Goal: Transaction & Acquisition: Purchase product/service

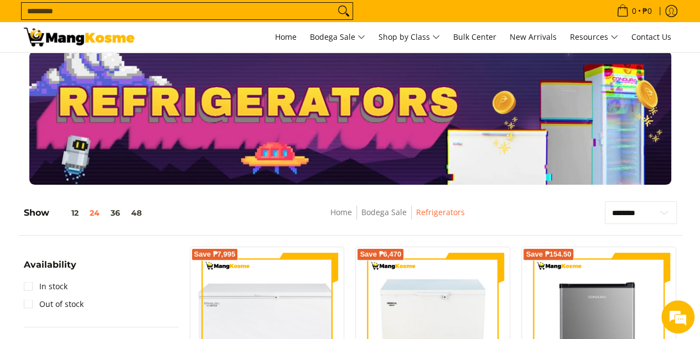
scroll to position [7, 0]
click at [235, 18] on input "Search..." at bounding box center [178, 11] width 313 height 17
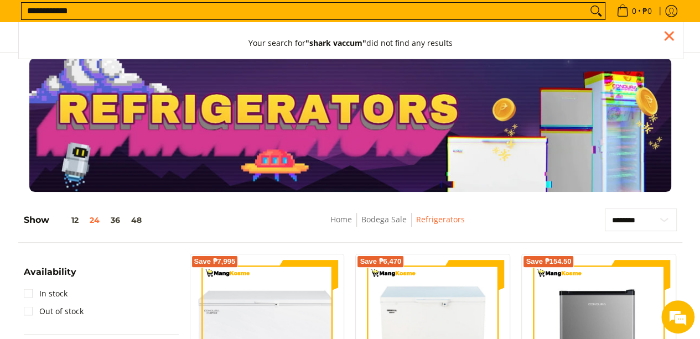
type input "**********"
click at [587, 3] on button "Search" at bounding box center [596, 11] width 18 height 17
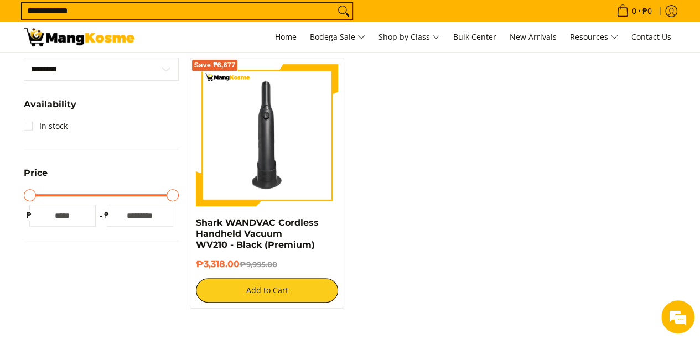
scroll to position [237, 0]
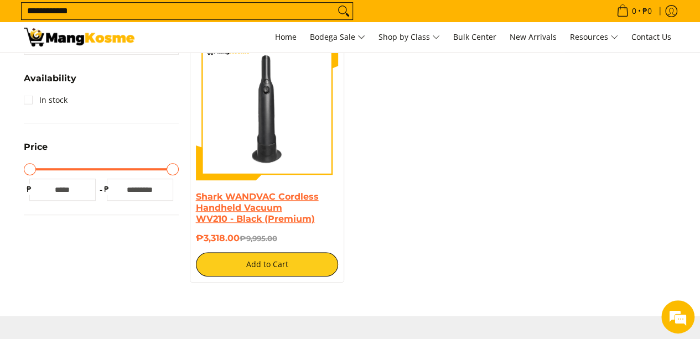
click at [251, 213] on link "Shark WANDVAC Cordless Handheld Vacuum WV210 - Black (Premium)" at bounding box center [257, 207] width 123 height 33
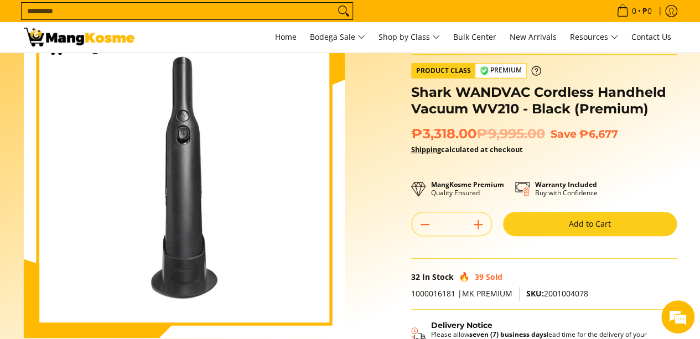
scroll to position [227, 0]
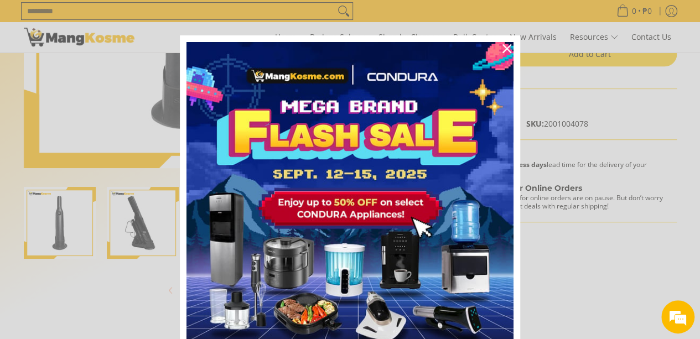
click at [578, 278] on div "Marketing offer form" at bounding box center [350, 169] width 700 height 339
click at [502, 52] on icon "close icon" at bounding box center [506, 48] width 9 height 9
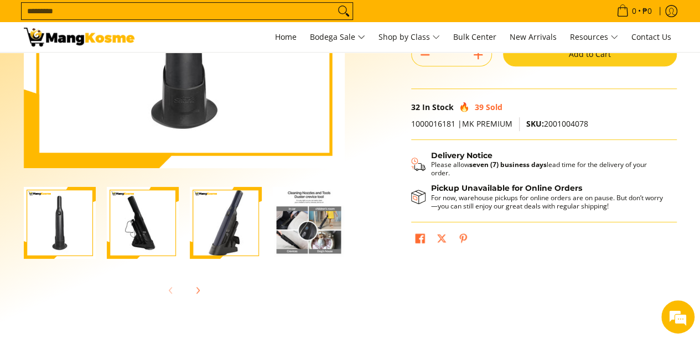
click at [318, 221] on img "Shark WANDVAC Cordless Handheld Vacuum WV210 - Black (Premium)-4" at bounding box center [309, 223] width 72 height 72
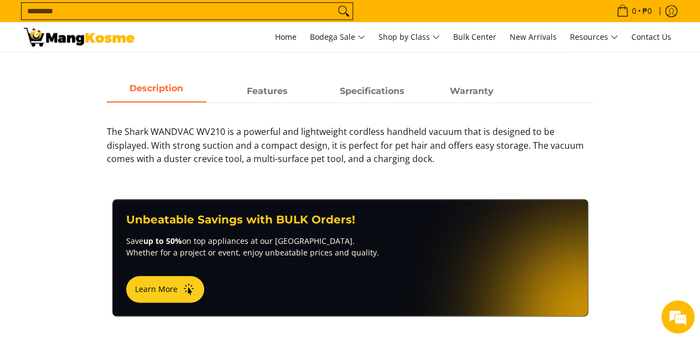
scroll to position [499, 0]
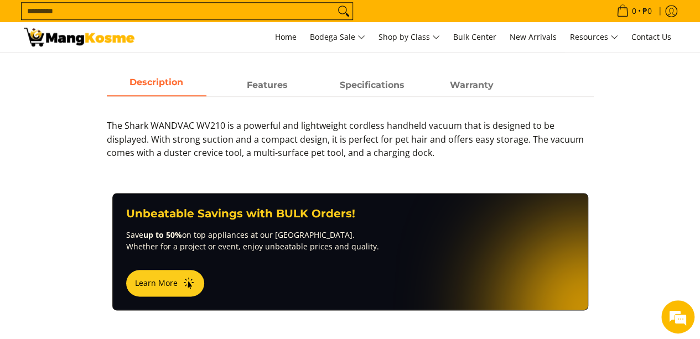
click at [372, 153] on p "The Shark WANDVAC WV210 is a powerful and lightweight cordless handheld vacuum …" at bounding box center [350, 145] width 487 height 52
click at [372, 77] on strong "Specifications" at bounding box center [372, 82] width 65 height 11
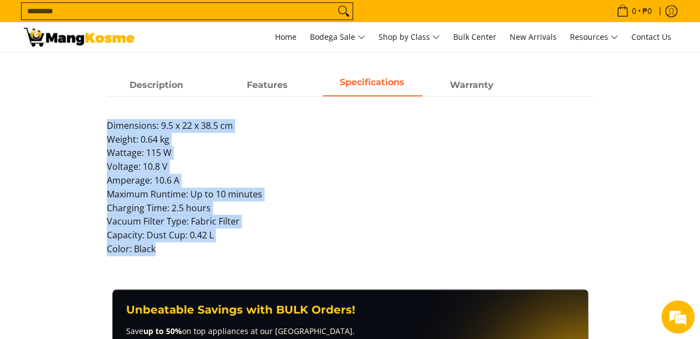
drag, startPoint x: 106, startPoint y: 126, endPoint x: 192, endPoint y: 249, distance: 151.0
click at [192, 249] on p "Dimensions: 9.5 x 22 x 38.5 cm Weight: 0.64 kg Wattage: 115 W Voltage: 10.8 V A…" at bounding box center [350, 193] width 487 height 148
copy p "Dimensions: 9.5 x 22 x 38.5 cm Weight: 0.64 kg Wattage: 115 W Voltage: 10.8 V A…"
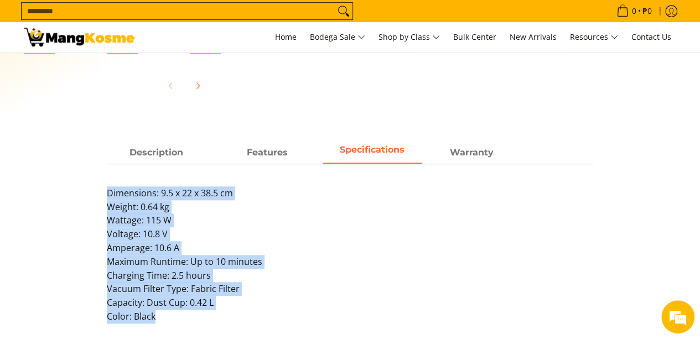
scroll to position [439, 0]
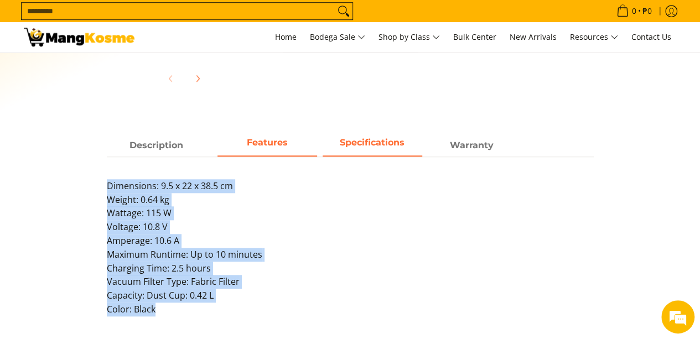
click at [286, 147] on span "Features" at bounding box center [267, 145] width 100 height 20
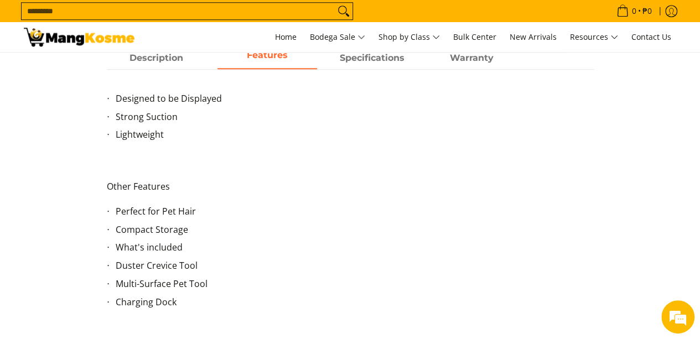
scroll to position [520, 0]
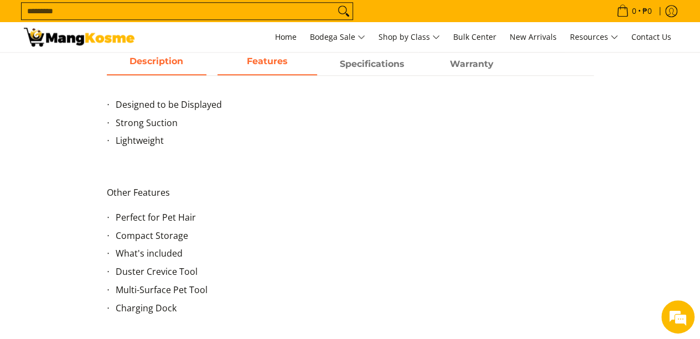
click at [159, 67] on span "Description" at bounding box center [157, 64] width 100 height 20
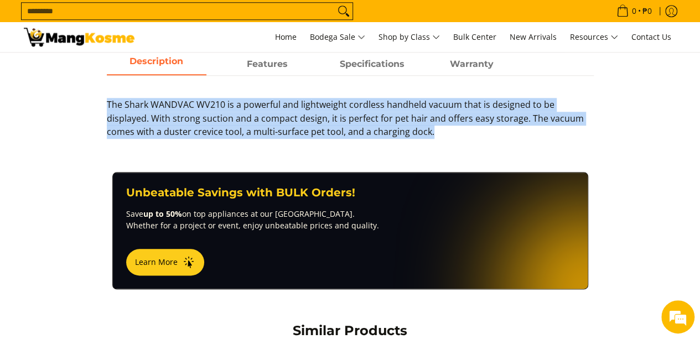
drag, startPoint x: 105, startPoint y: 101, endPoint x: 377, endPoint y: 135, distance: 274.2
click at [377, 135] on div "Description Features Specifications Warranty The Shark WANDVAC WV210 is a power…" at bounding box center [350, 102] width 498 height 96
copy p "The Shark WANDVAC WV210 is a powerful and lightweight cordless handheld vacuum …"
